Goal: Information Seeking & Learning: Learn about a topic

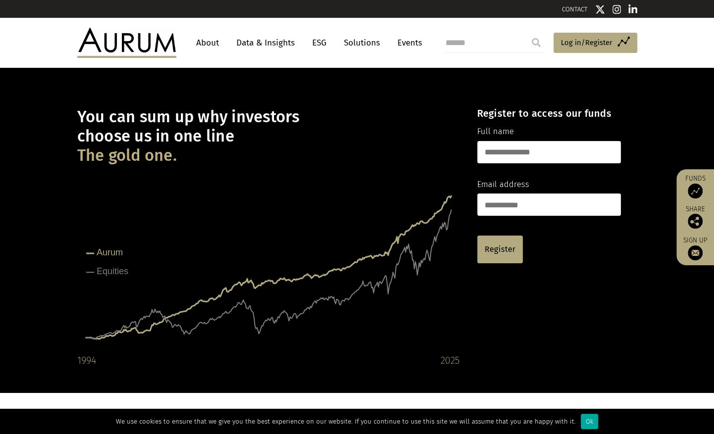
click at [276, 38] on link "Data & Insights" at bounding box center [265, 43] width 68 height 18
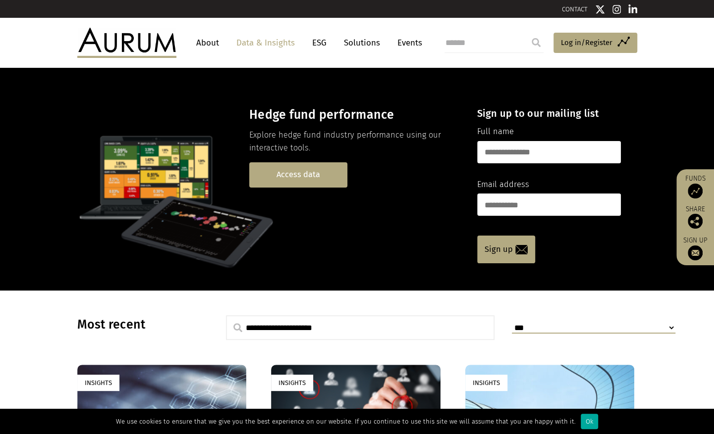
click at [314, 174] on link "Access data" at bounding box center [298, 174] width 98 height 25
click at [255, 43] on link "Data & Insights" at bounding box center [265, 43] width 68 height 18
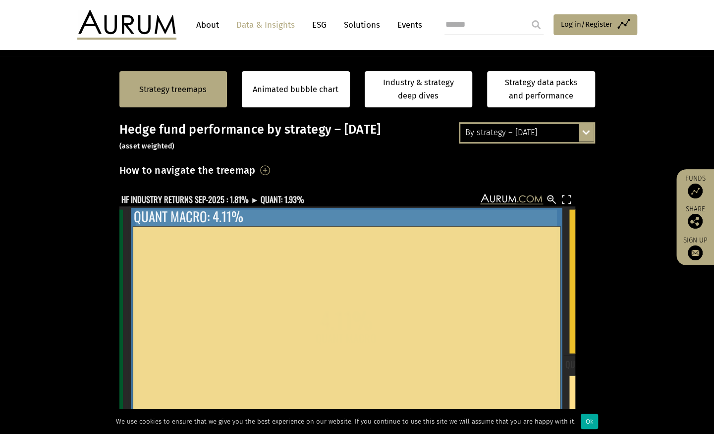
scroll to position [56, 0]
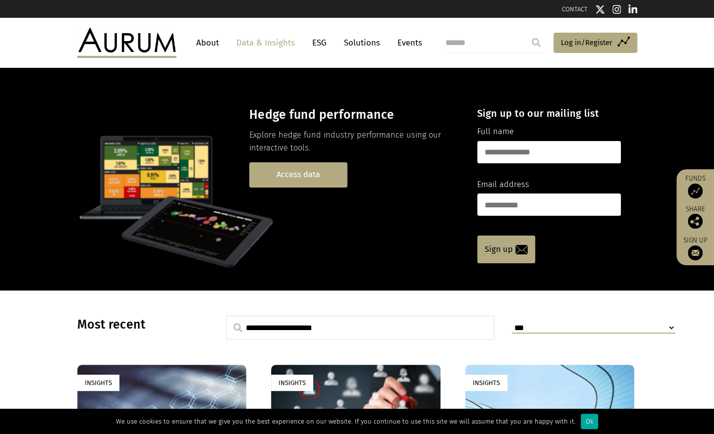
click at [298, 173] on link "Access data" at bounding box center [298, 174] width 98 height 25
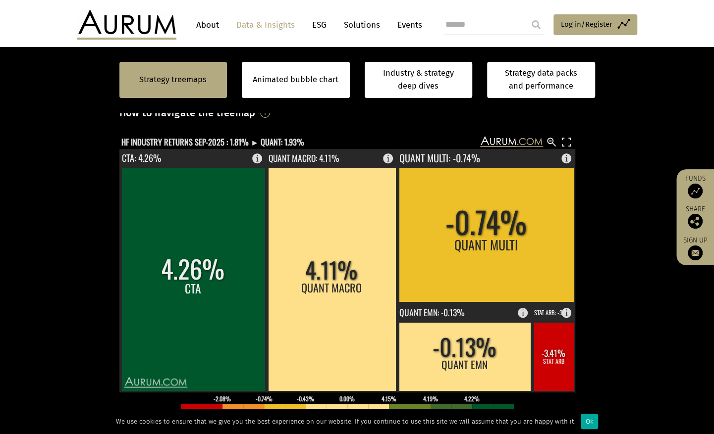
scroll to position [99, 0]
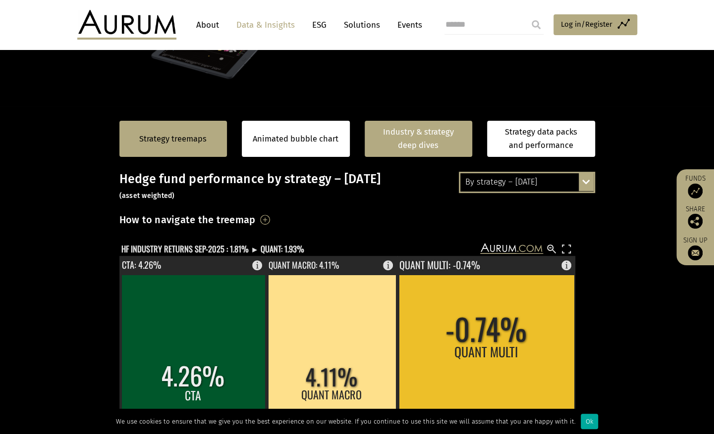
click at [430, 146] on link "Industry & strategy deep dives" at bounding box center [418, 139] width 108 height 36
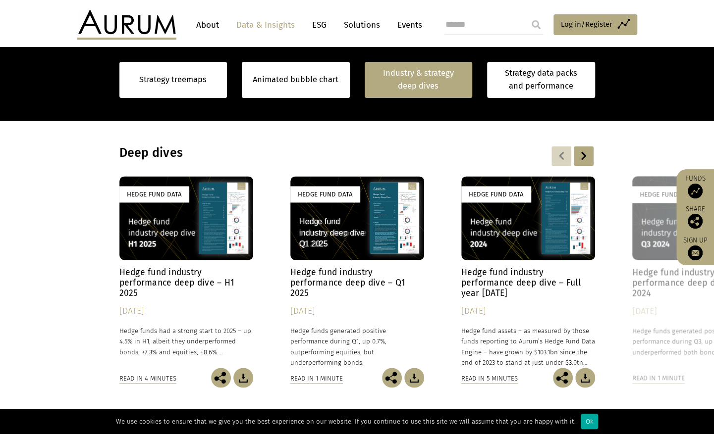
scroll to position [709, 0]
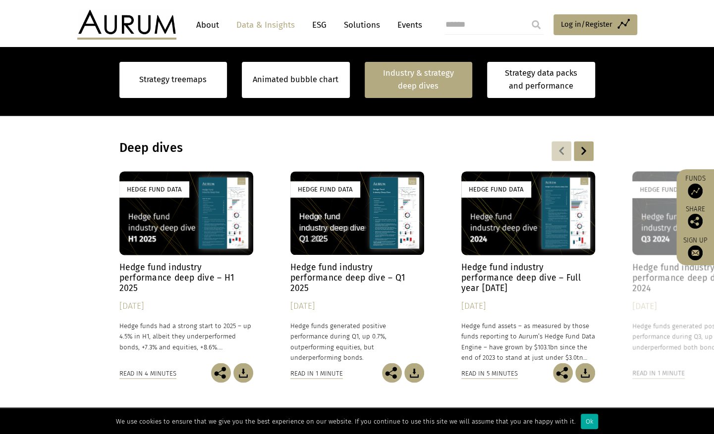
click at [173, 277] on h4 "Hedge fund industry performance deep dive – H1 2025" at bounding box center [186, 277] width 134 height 31
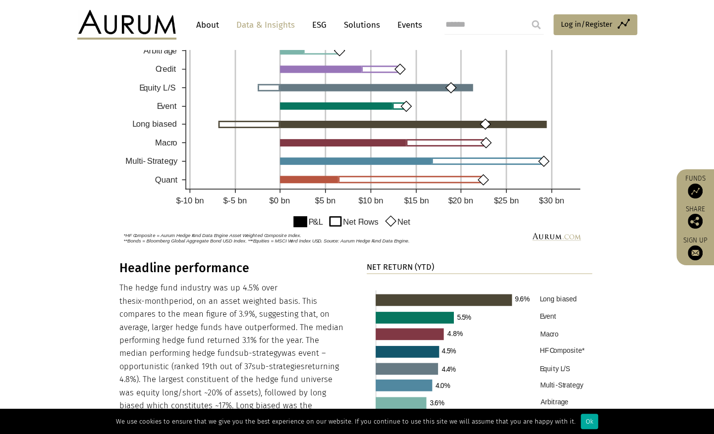
scroll to position [792, 0]
